Goal: Task Accomplishment & Management: Use online tool/utility

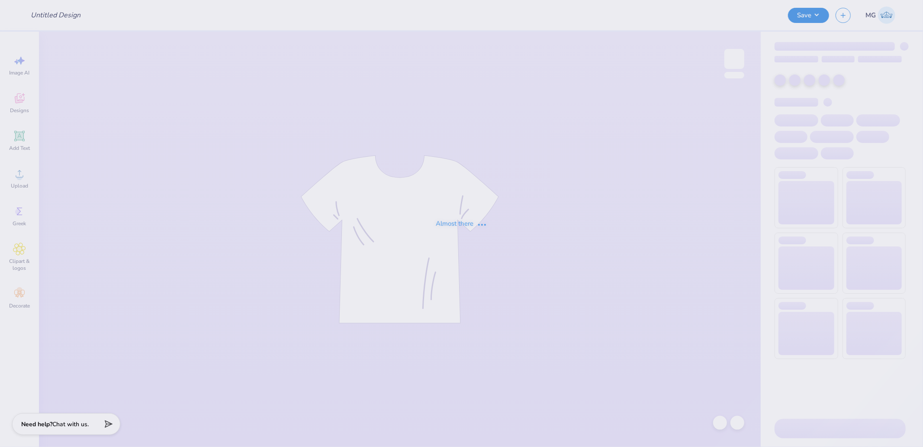
type input "Delta Gamma Fall 25 Philo Participants Shirts"
type input "200"
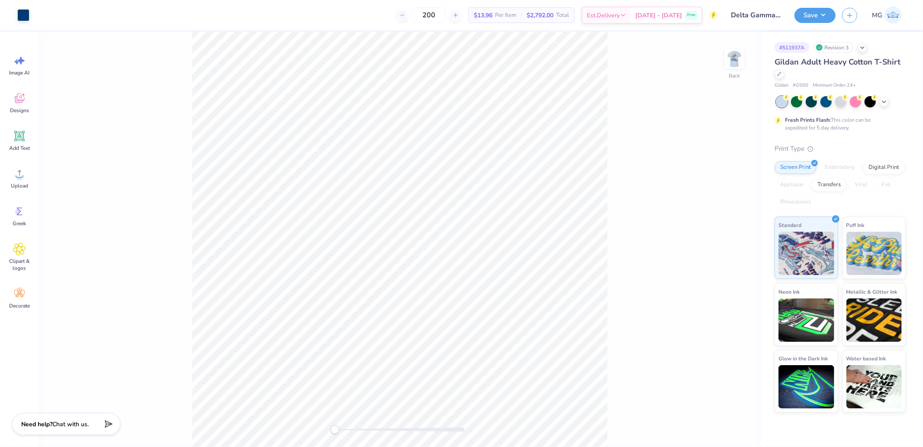
click at [747, 64] on div "Back" at bounding box center [400, 239] width 722 height 415
click at [737, 65] on img at bounding box center [734, 59] width 35 height 35
click at [74, 15] on div at bounding box center [70, 14] width 12 height 12
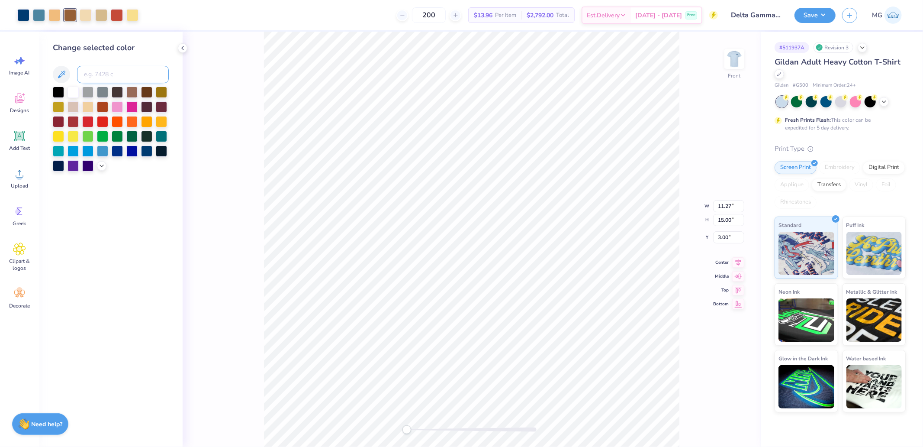
click at [112, 81] on input at bounding box center [123, 74] width 92 height 17
type input "467"
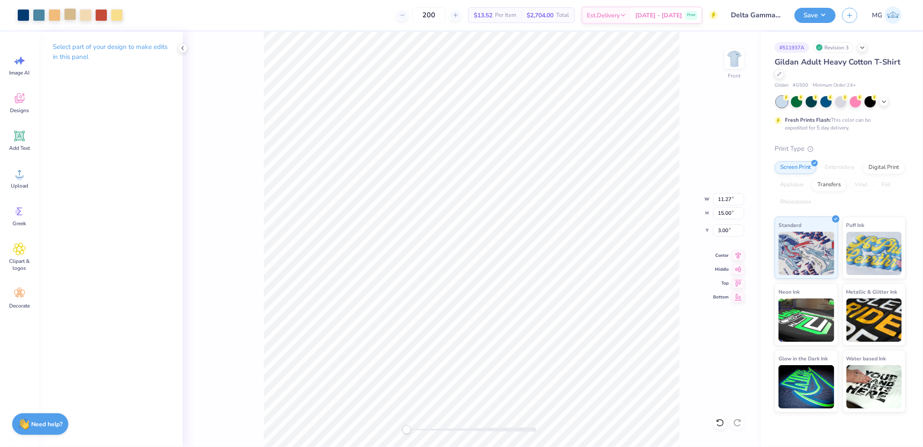
click at [70, 15] on div at bounding box center [70, 14] width 12 height 12
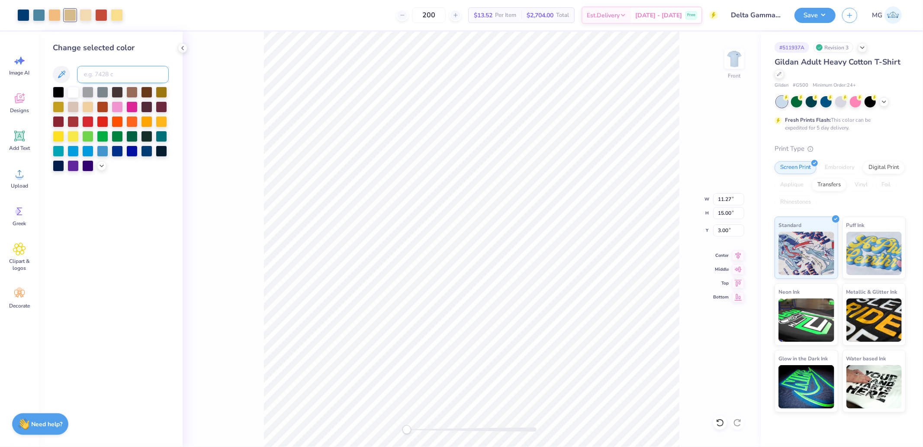
click at [102, 80] on input at bounding box center [123, 74] width 92 height 17
type input "156"
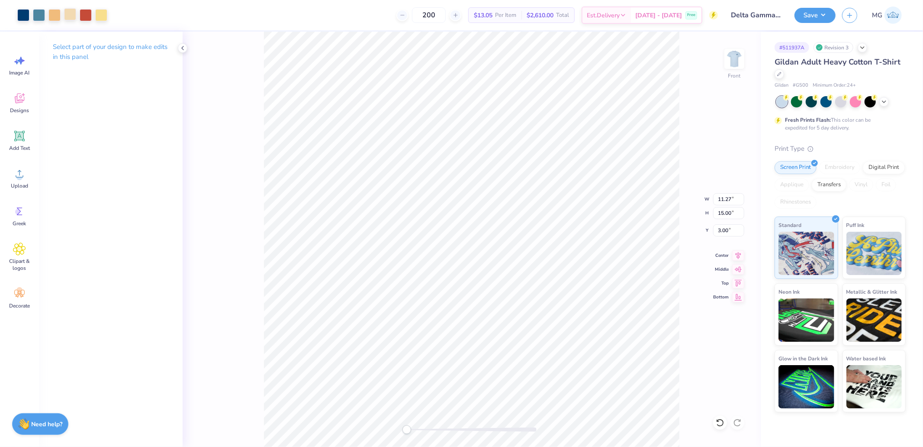
click at [75, 15] on div at bounding box center [70, 14] width 12 height 12
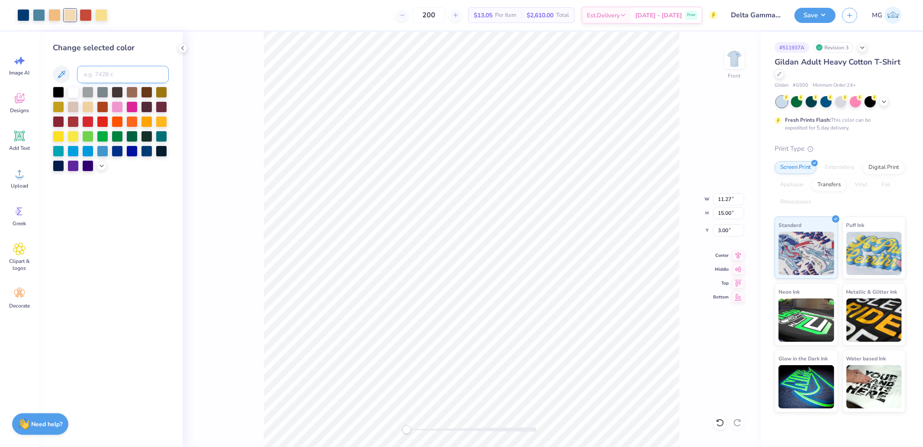
click at [109, 69] on input at bounding box center [123, 74] width 92 height 17
type input "1205"
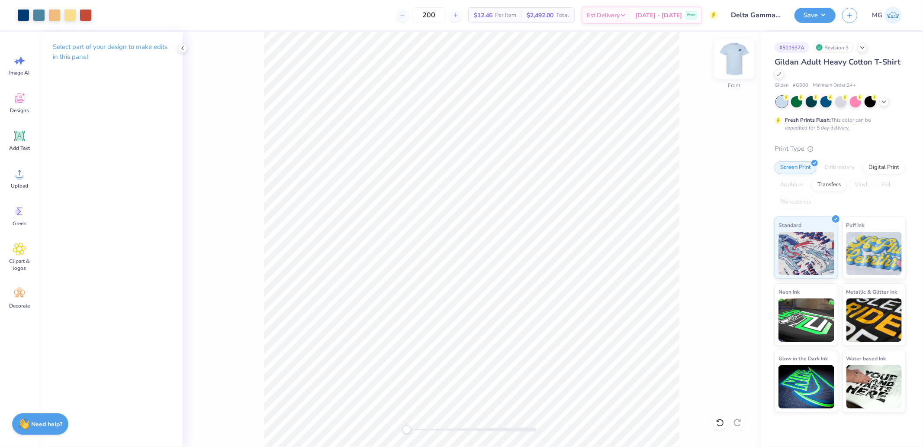
click at [736, 62] on img at bounding box center [734, 59] width 35 height 35
click at [705, 200] on div "Back" at bounding box center [472, 239] width 578 height 415
click at [738, 66] on img at bounding box center [734, 59] width 35 height 35
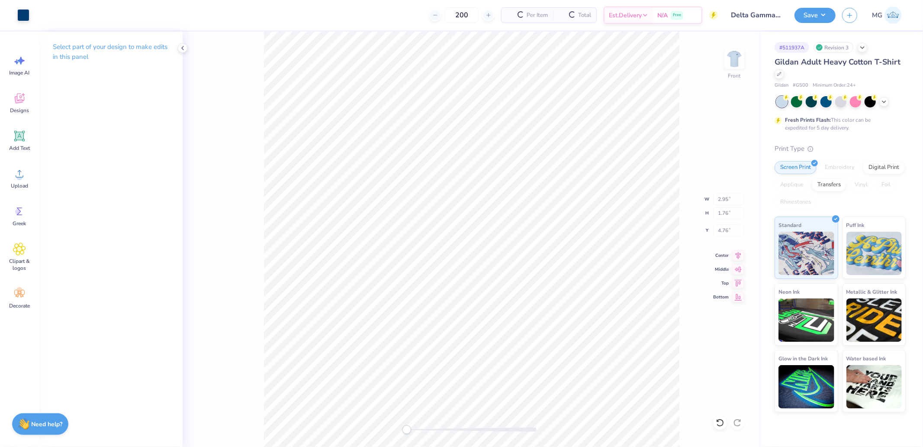
type input "2.95"
type input "1.76"
type input "4.76"
click at [821, 10] on button "Save" at bounding box center [815, 13] width 41 height 15
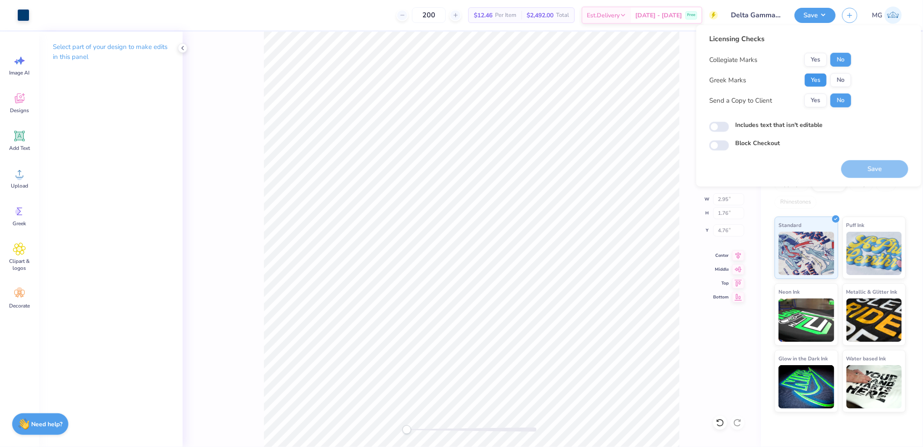
click at [822, 79] on button "Yes" at bounding box center [816, 80] width 23 height 14
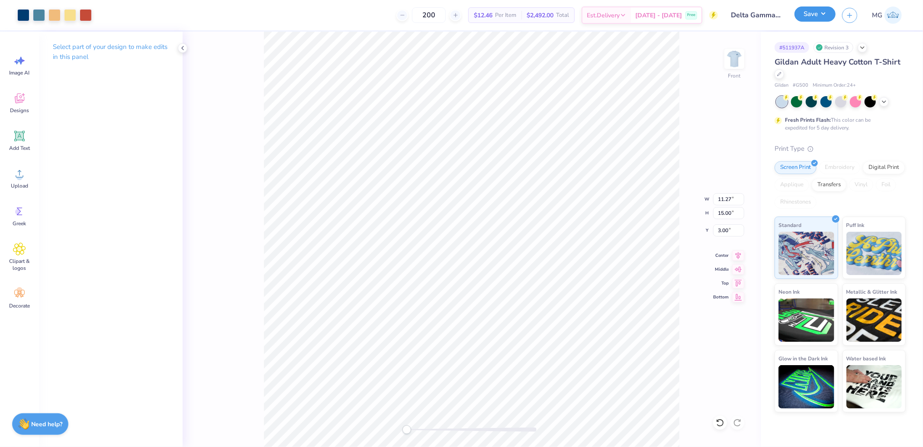
click at [828, 18] on button "Save" at bounding box center [815, 13] width 41 height 15
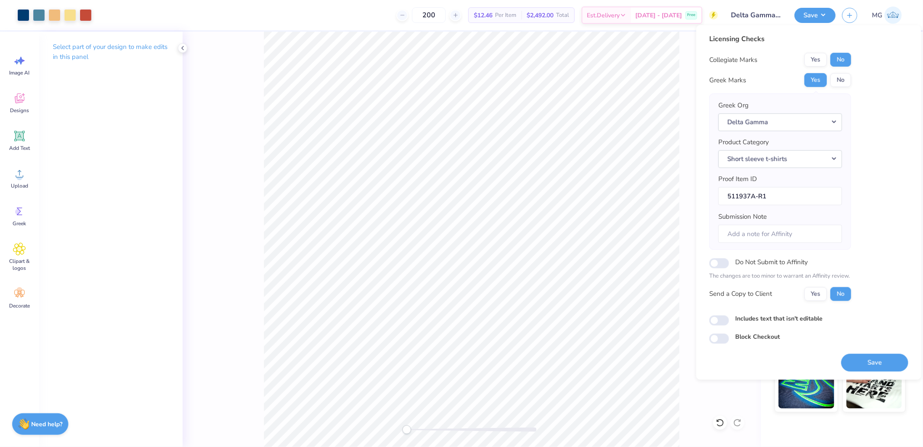
click at [886, 359] on button "Save" at bounding box center [874, 362] width 67 height 18
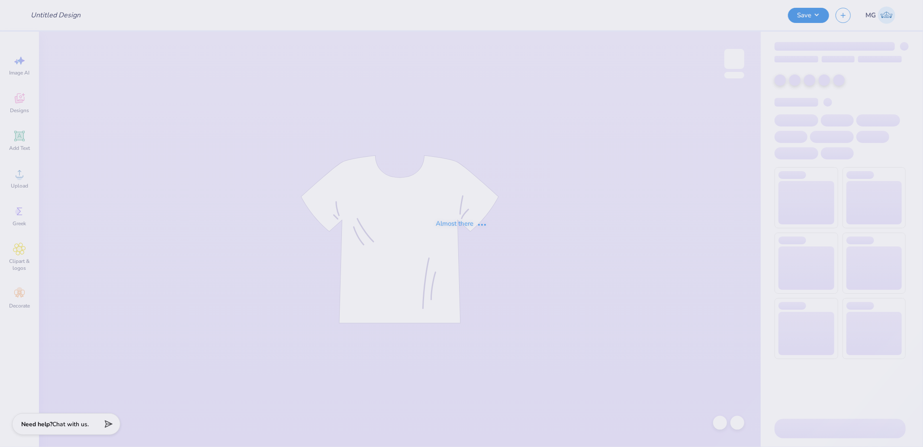
type input "Big Z Carwash"
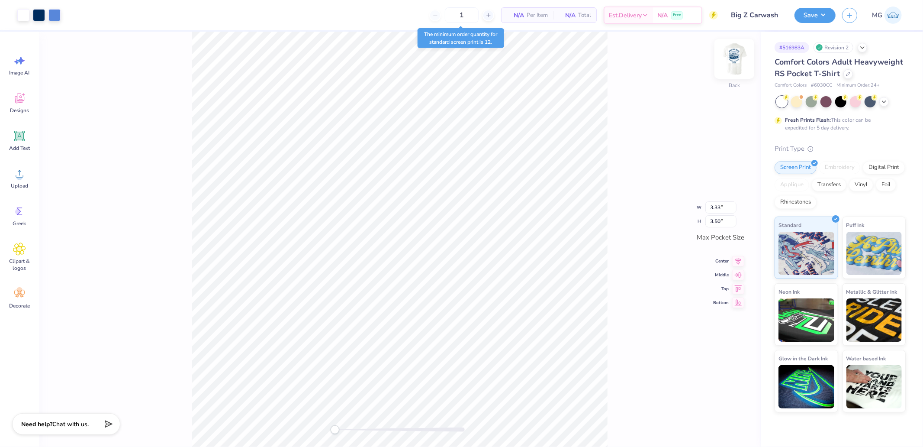
click at [744, 61] on div at bounding box center [735, 59] width 40 height 40
click at [422, 364] on li "Ungroup" at bounding box center [433, 365] width 68 height 17
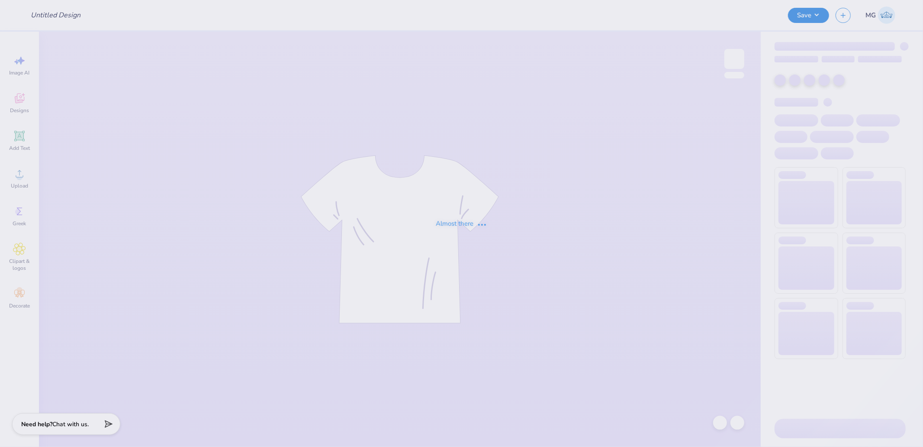
type input "Big Z Carwash"
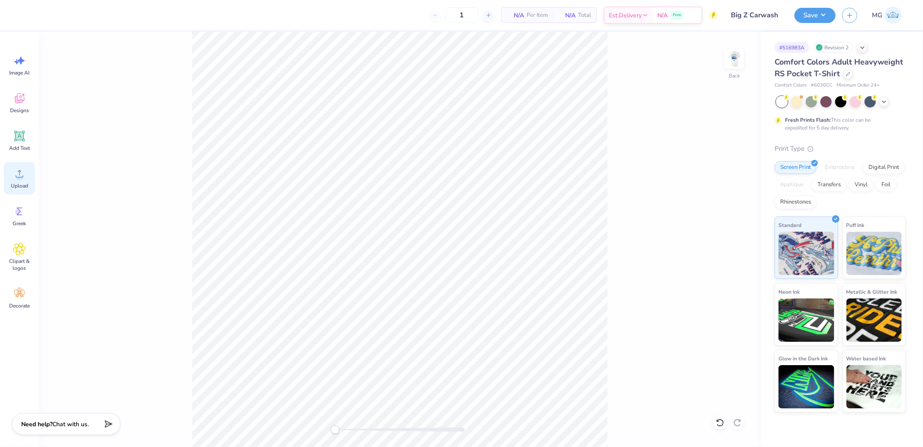
click at [13, 174] on icon at bounding box center [19, 173] width 13 height 13
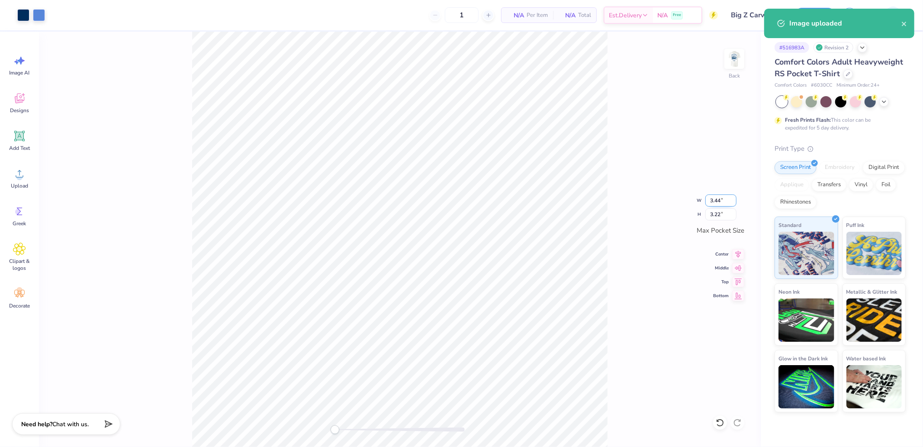
click at [715, 197] on input "3.44" at bounding box center [720, 200] width 31 height 12
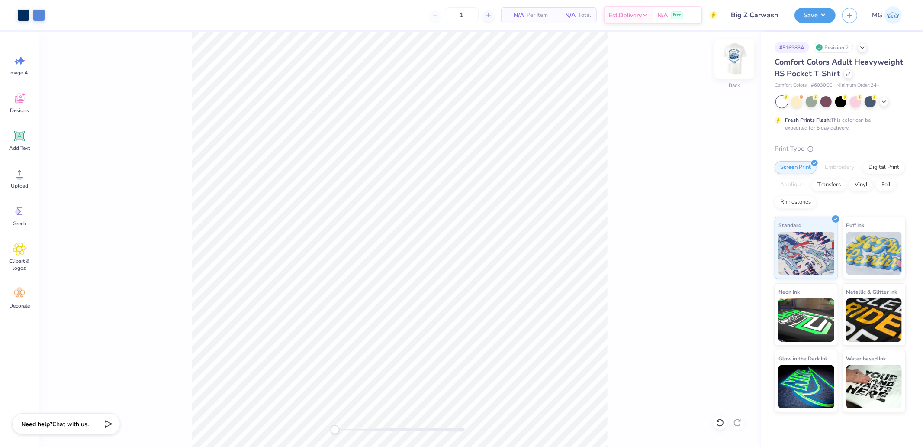
click at [734, 49] on div at bounding box center [735, 59] width 40 height 40
click at [15, 176] on icon at bounding box center [19, 173] width 13 height 13
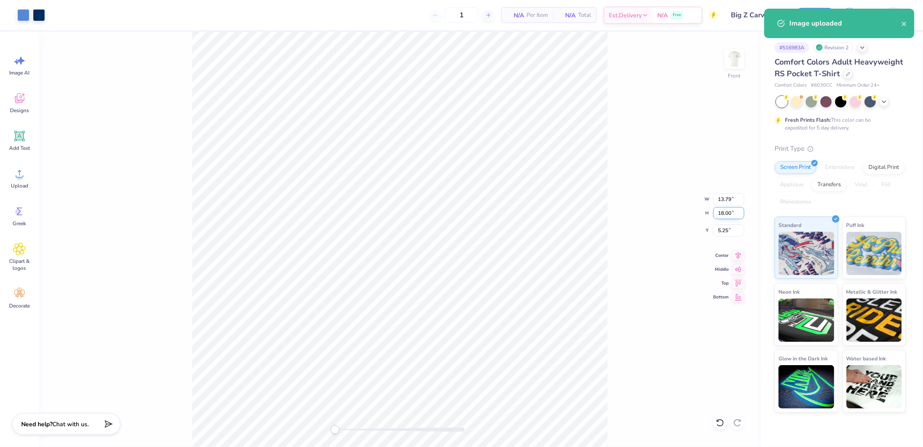
click at [719, 207] on input "18.00" at bounding box center [728, 213] width 31 height 12
type input "15"
type input "11.49"
type input "15.00"
type input "6.75"
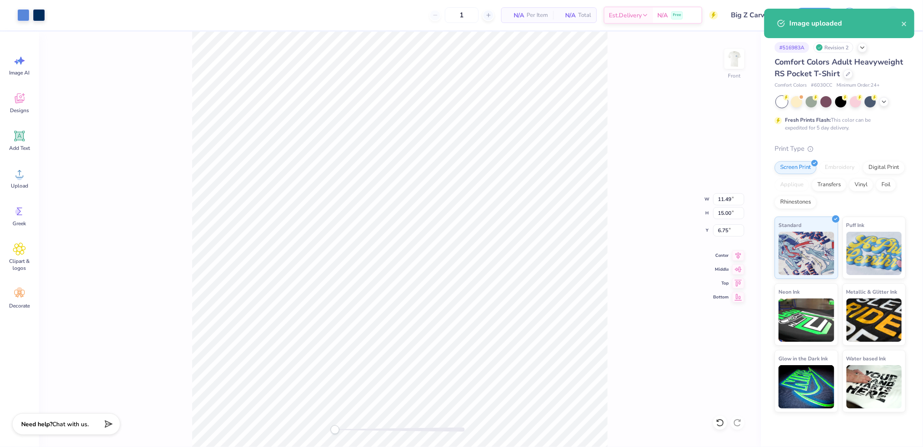
click at [622, 190] on div "Front W 11.49 11.49 " H 15.00 15.00 " Y 6.75 6.75 " Center Middle Top Bottom" at bounding box center [400, 239] width 722 height 415
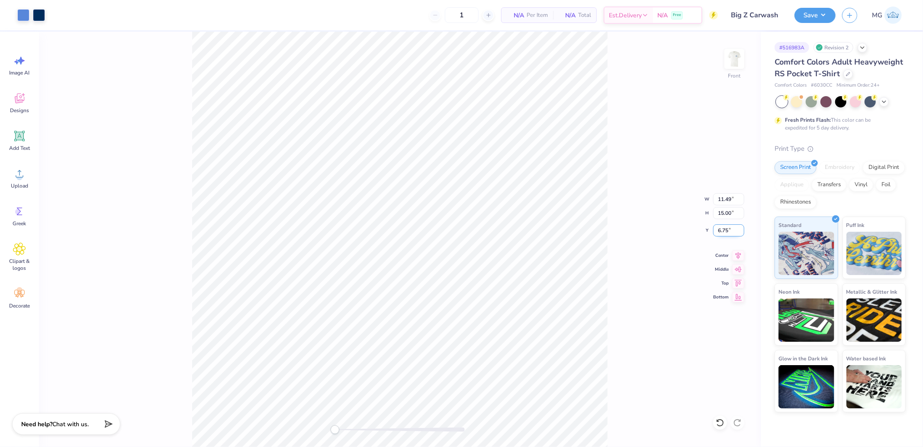
click at [728, 228] on input "6.75" at bounding box center [728, 230] width 31 height 12
type input "3"
click at [729, 62] on img at bounding box center [734, 59] width 35 height 35
type input "2.63"
type input "3.44"
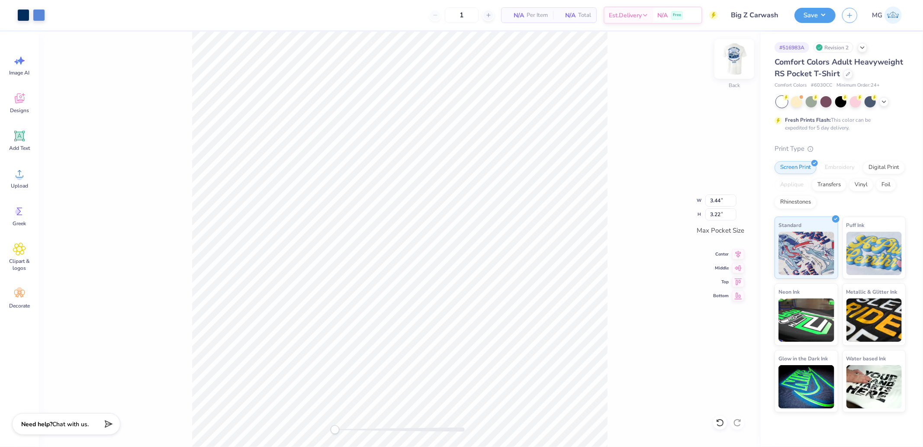
click at [737, 63] on img at bounding box center [734, 59] width 35 height 35
type input "3.54"
type input "3.32"
click at [734, 59] on img at bounding box center [734, 59] width 35 height 35
type input "3.44"
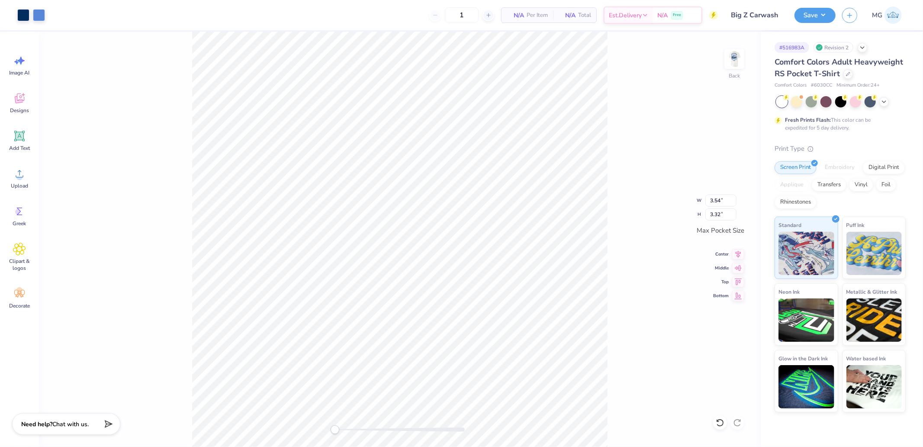
type input "3.22"
click at [721, 195] on input "3.44" at bounding box center [720, 200] width 31 height 12
type input "3.50"
type input "3.28"
click at [733, 60] on img at bounding box center [734, 59] width 35 height 35
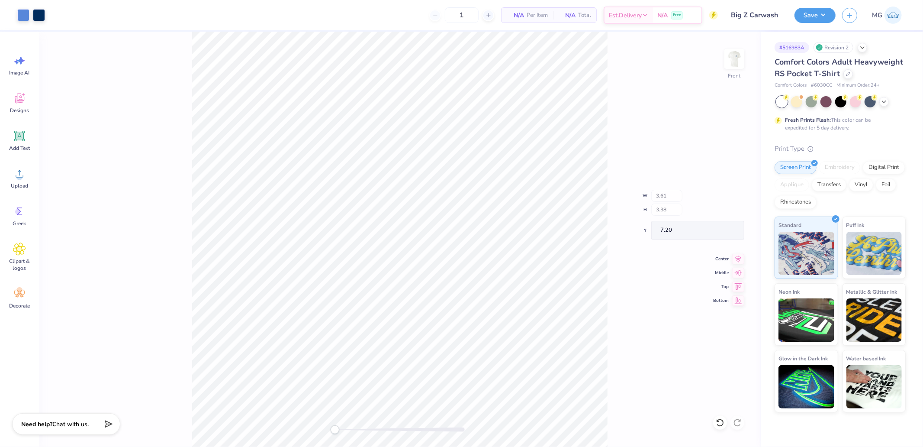
type input "3.61"
type input "3.38"
click at [811, 18] on button "Save" at bounding box center [815, 13] width 41 height 15
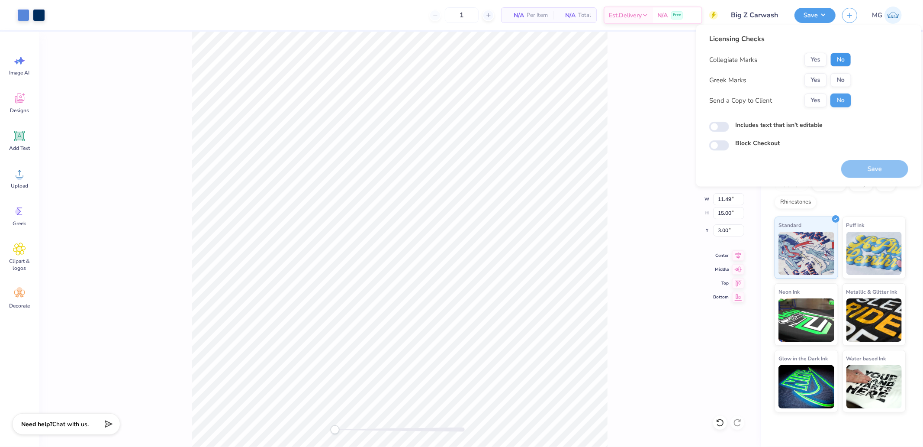
click at [843, 59] on button "No" at bounding box center [841, 60] width 21 height 14
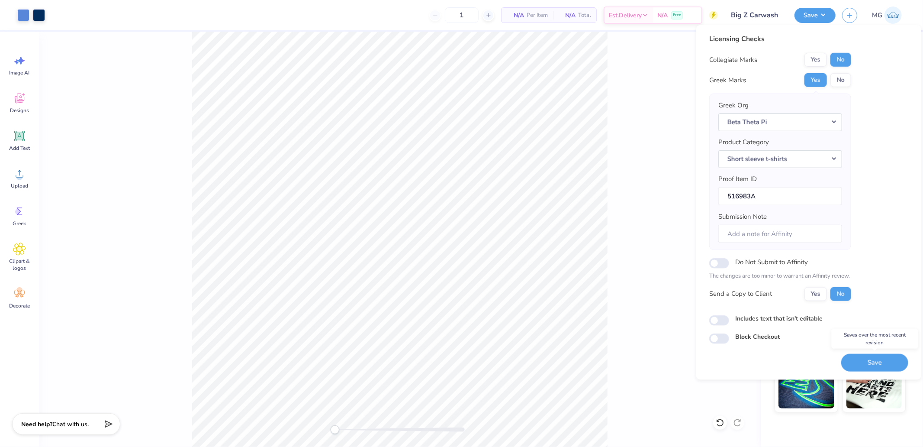
click at [874, 358] on button "Save" at bounding box center [874, 362] width 67 height 18
